Goal: Transaction & Acquisition: Obtain resource

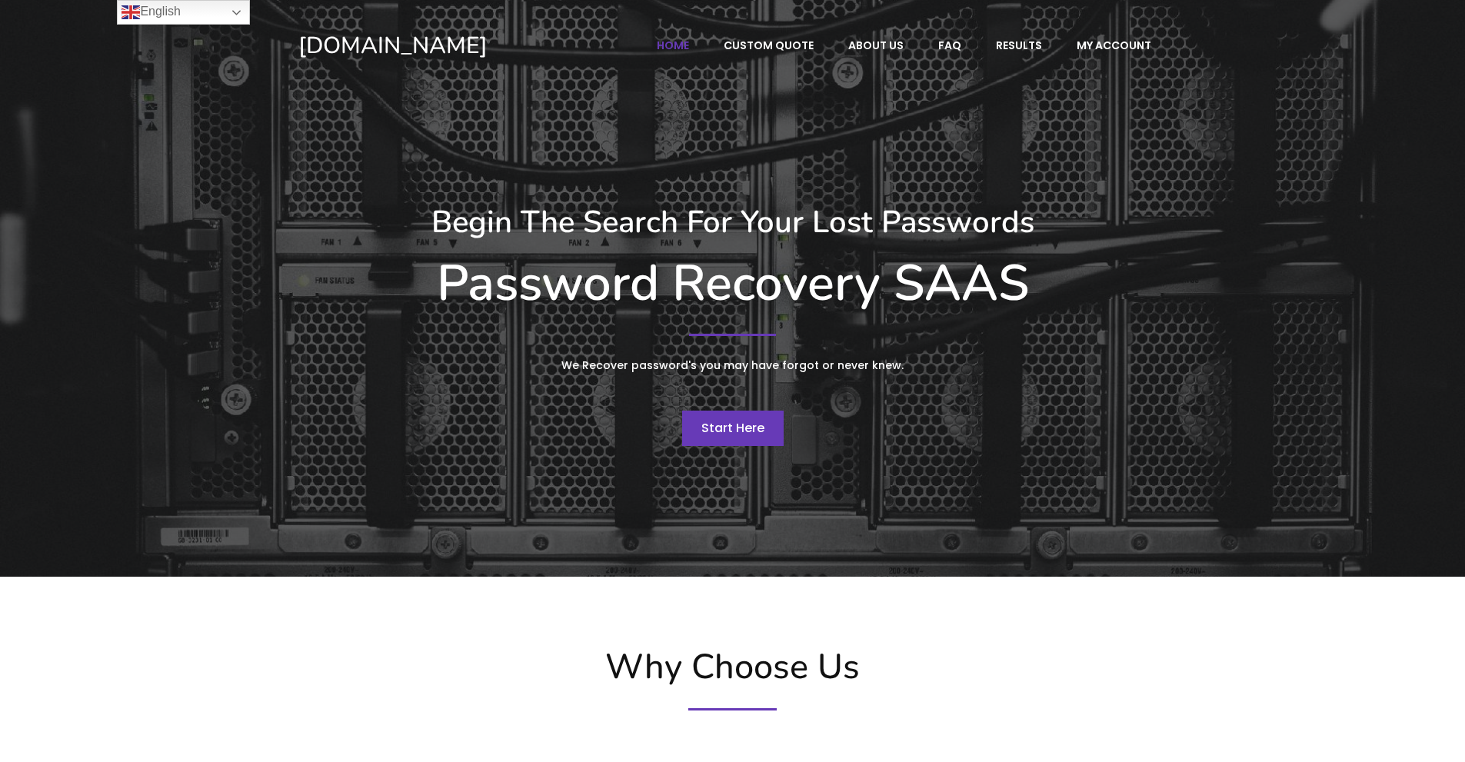
click at [732, 428] on span "Start Here" at bounding box center [733, 428] width 63 height 18
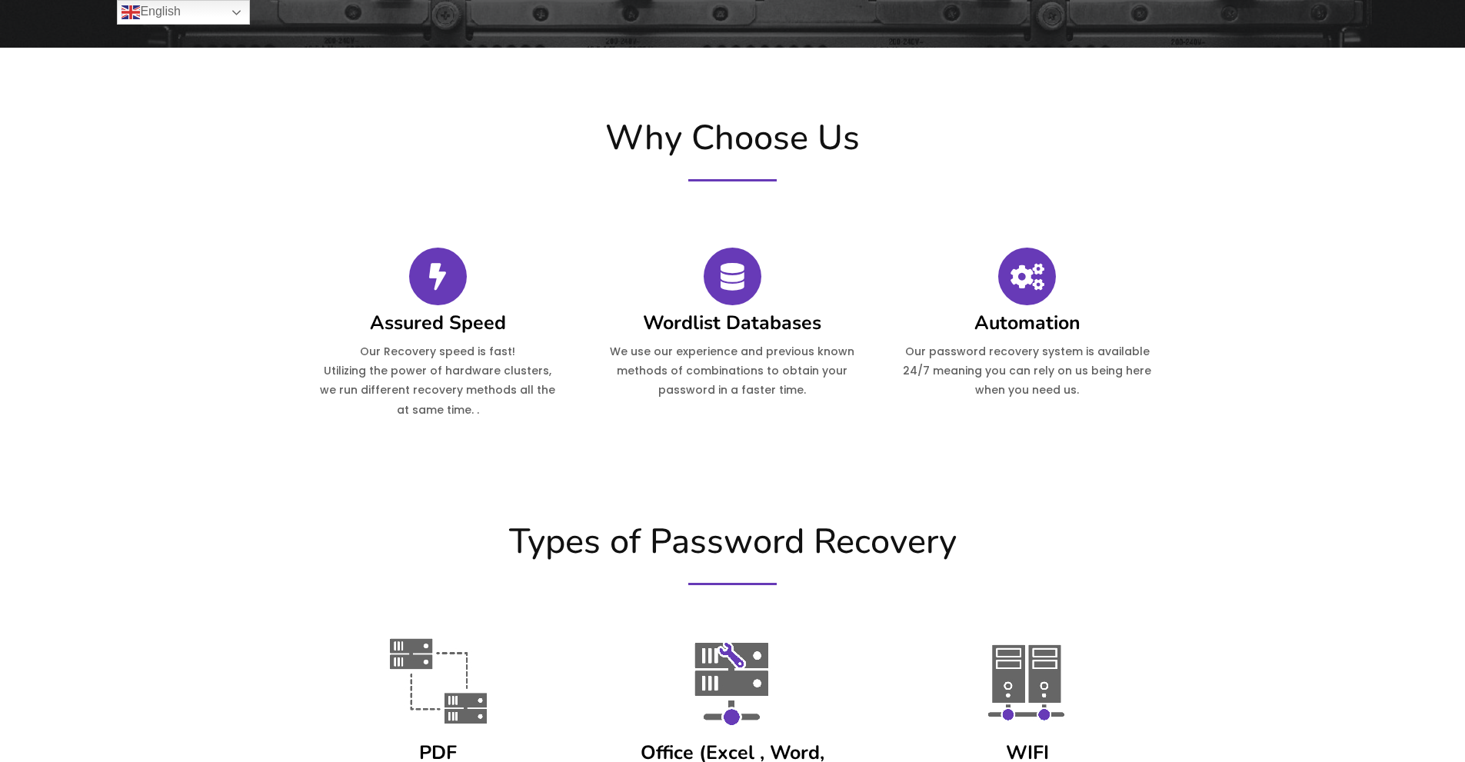
scroll to position [564, 0]
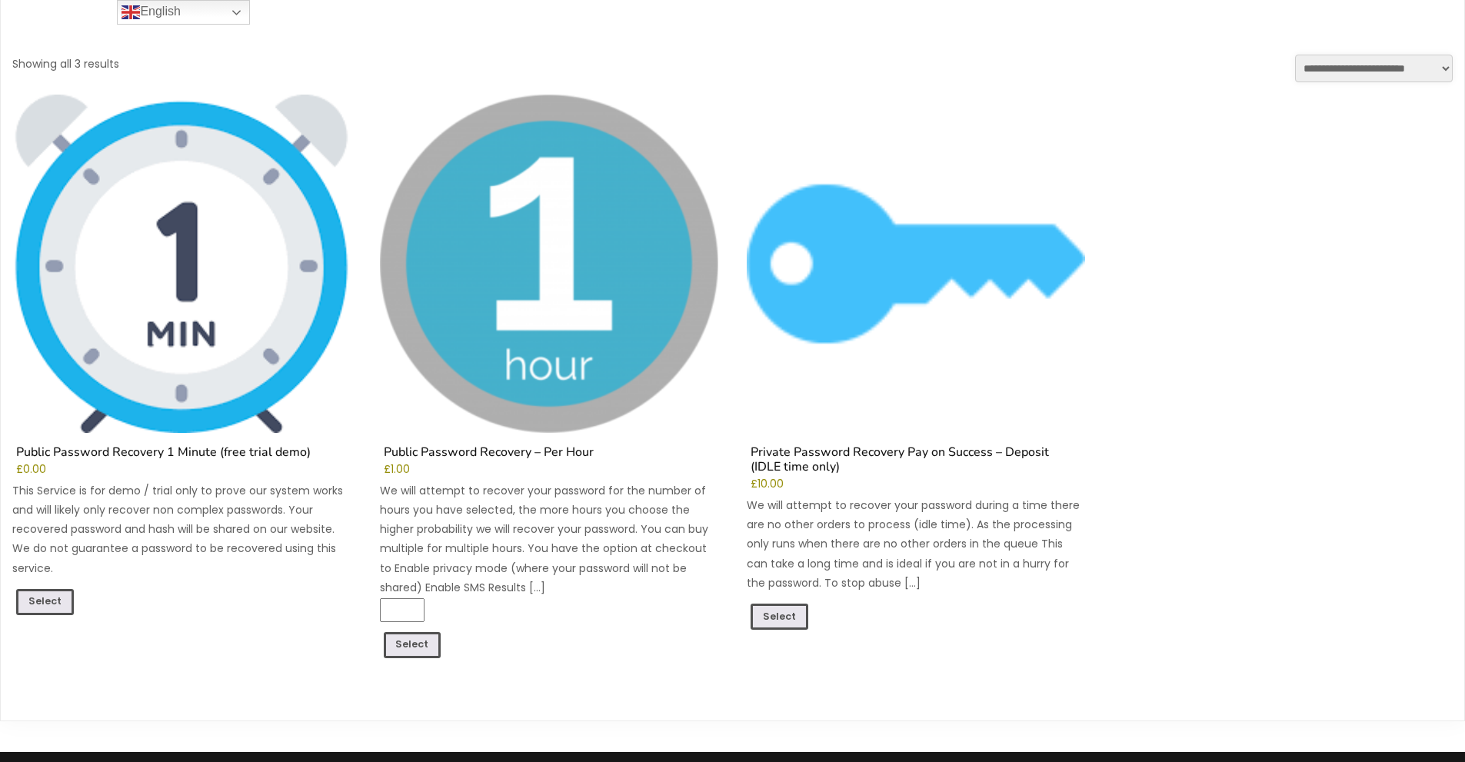
scroll to position [141, 0]
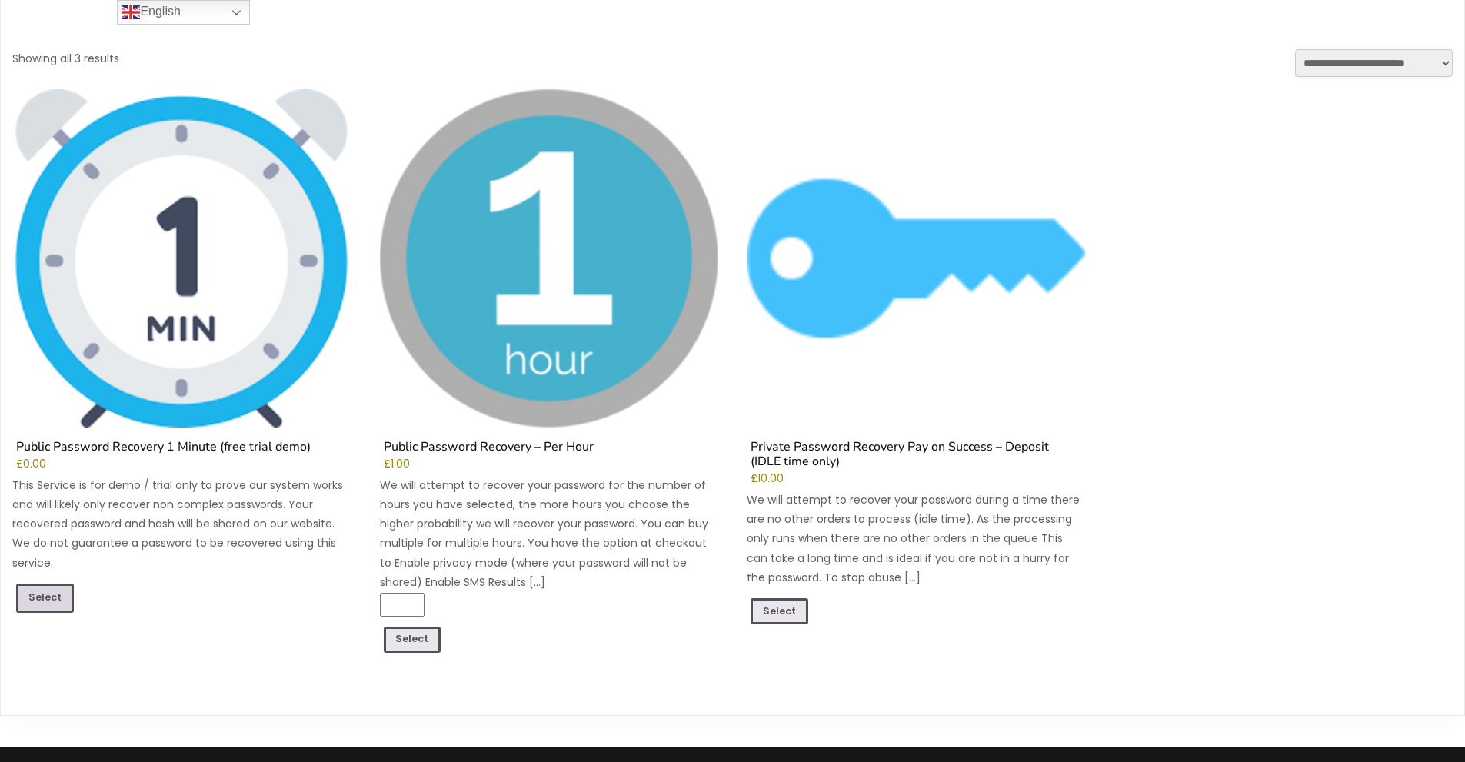
click at [45, 604] on link "Select" at bounding box center [45, 598] width 58 height 29
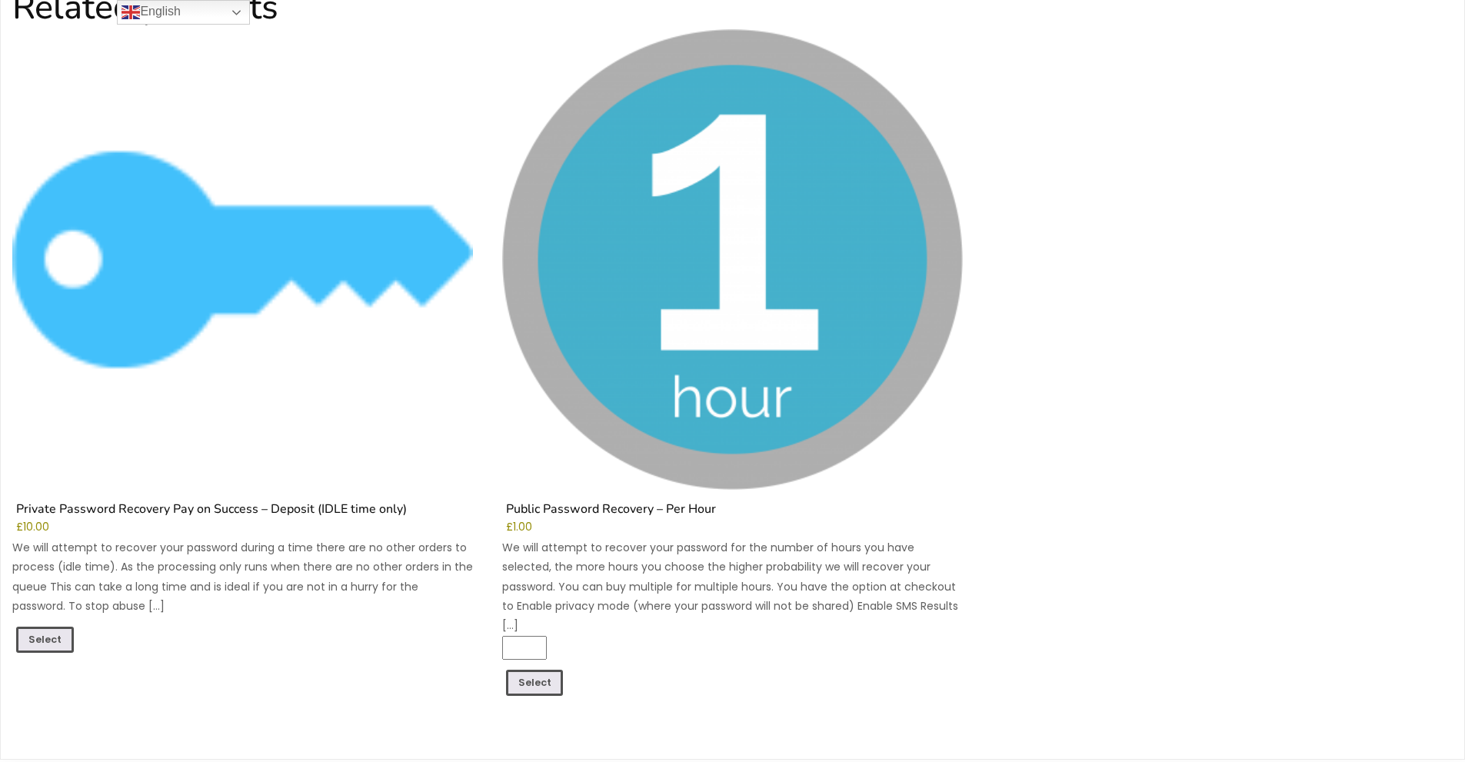
scroll to position [1202, 0]
